Goal: Use online tool/utility: Use online tool/utility

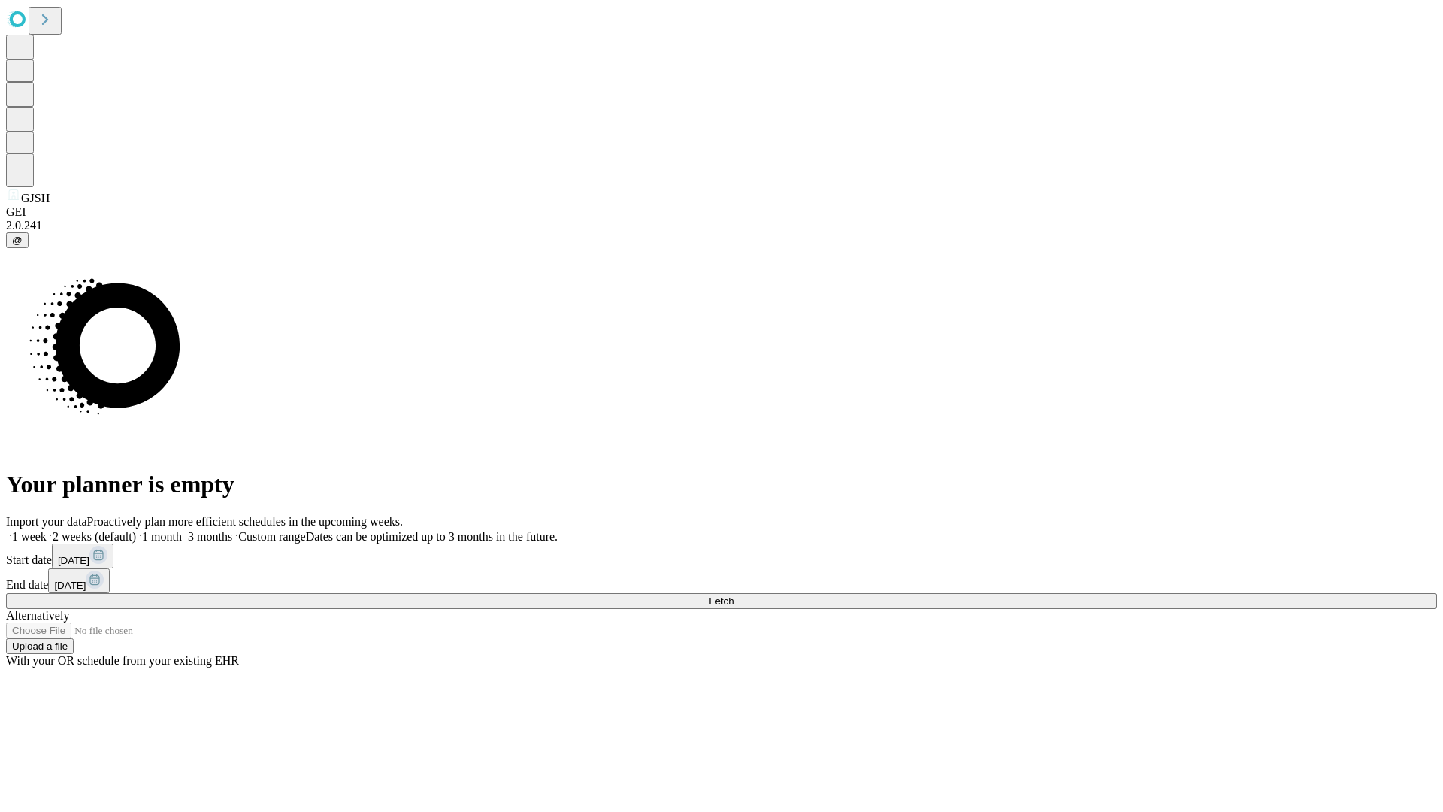
click at [734, 595] on span "Fetch" at bounding box center [721, 600] width 25 height 11
